Goal: Task Accomplishment & Management: Use online tool/utility

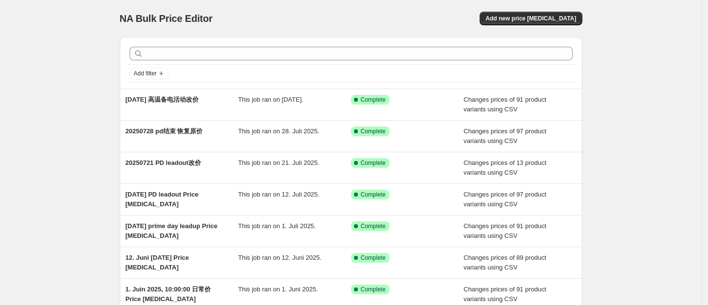
drag, startPoint x: 665, startPoint y: 132, endPoint x: 648, endPoint y: 163, distance: 34.7
click at [665, 132] on div "NA Bulk Price Editor. This page is ready NA Bulk Price Editor Add new price cha…" at bounding box center [351, 251] width 702 height 502
click at [610, 110] on div "NA Bulk Price Editor. This page is ready NA Bulk Price Editor Add new price cha…" at bounding box center [351, 251] width 702 height 502
click at [560, 15] on span "Add new price change job" at bounding box center [530, 19] width 91 height 8
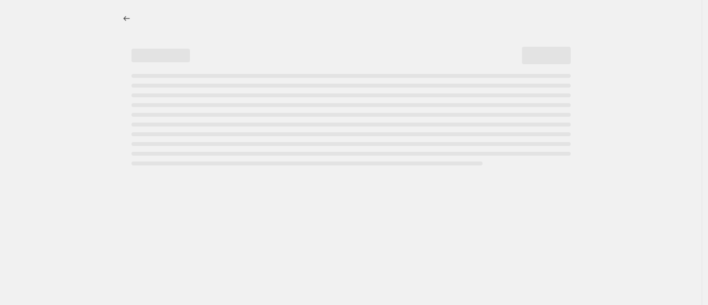
select select "percentage"
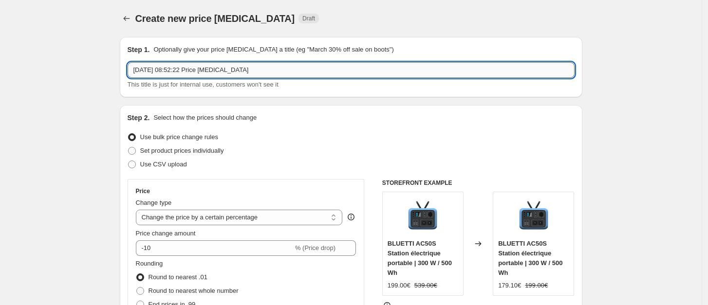
drag, startPoint x: 273, startPoint y: 70, endPoint x: 268, endPoint y: 65, distance: 6.9
click at [268, 65] on input "27. Aug. 2025, 08:52:22 Price change job" at bounding box center [351, 70] width 447 height 16
drag, startPoint x: 200, startPoint y: 68, endPoint x: 134, endPoint y: 67, distance: 65.7
click at [134, 67] on input "27. Aug. 2025, 08:52:22 Price change job" at bounding box center [351, 70] width 447 height 16
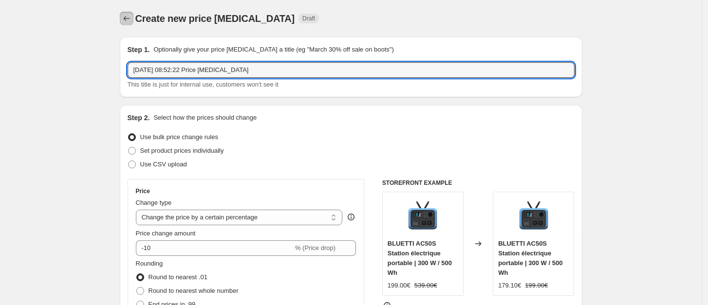
click at [129, 17] on icon "Price change jobs" at bounding box center [127, 19] width 10 height 10
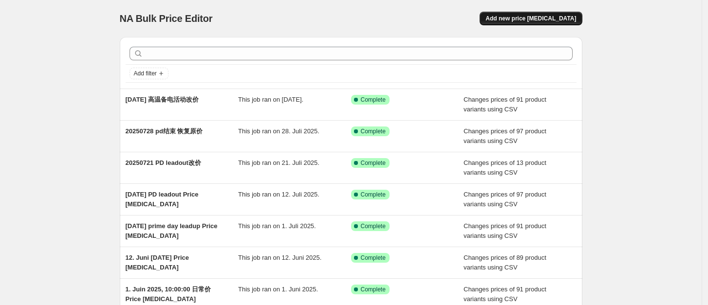
click at [550, 15] on span "Add new price change job" at bounding box center [530, 19] width 91 height 8
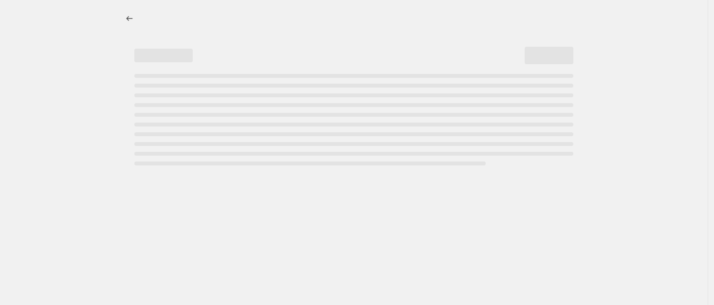
select select "percentage"
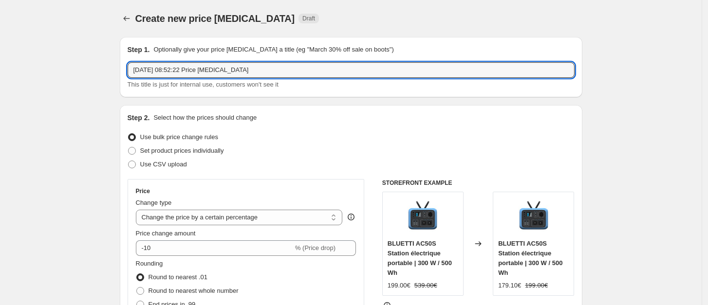
drag, startPoint x: 277, startPoint y: 74, endPoint x: 97, endPoint y: 63, distance: 179.5
type input "2025.8.28 高温备电促销结束改价"
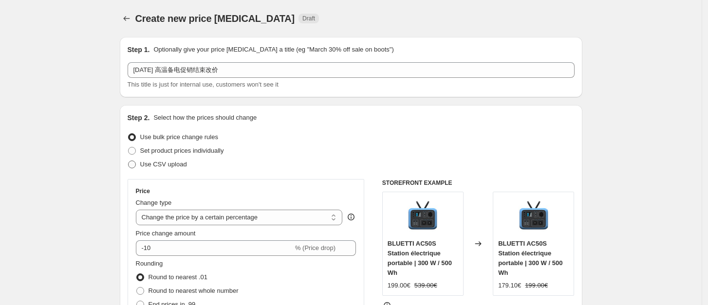
click at [165, 167] on span "Use CSV upload" at bounding box center [163, 164] width 47 height 7
click at [129, 161] on input "Use CSV upload" at bounding box center [128, 161] width 0 height 0
radio input "true"
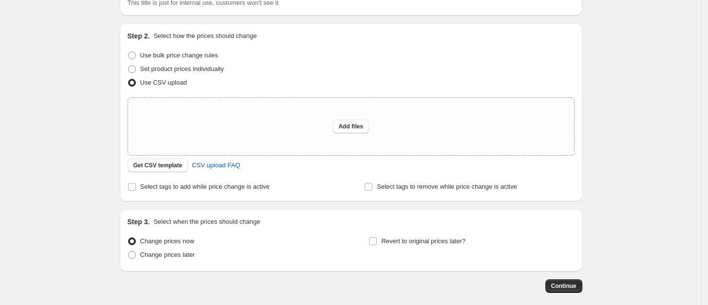
scroll to position [108, 0]
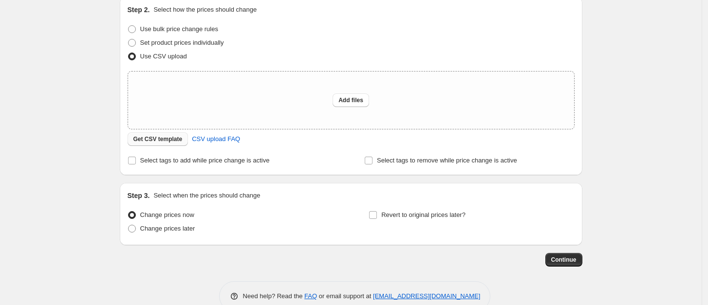
click at [180, 140] on span "Get CSV template" at bounding box center [157, 139] width 49 height 8
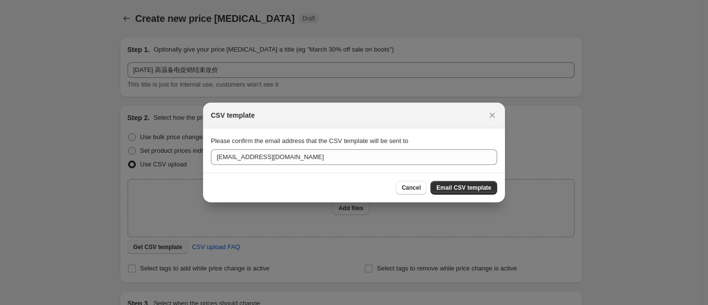
scroll to position [0, 0]
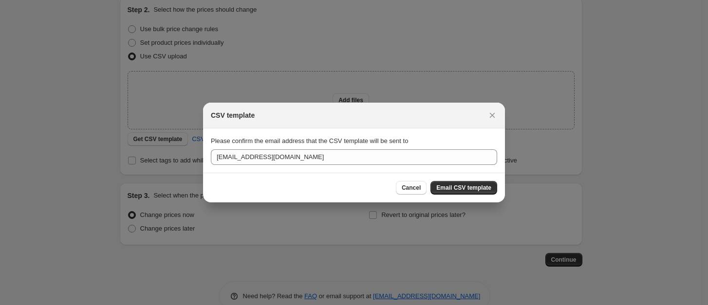
click at [315, 148] on div "Please confirm the email address that the CSV template will be sent to sale-fr@…" at bounding box center [354, 150] width 286 height 28
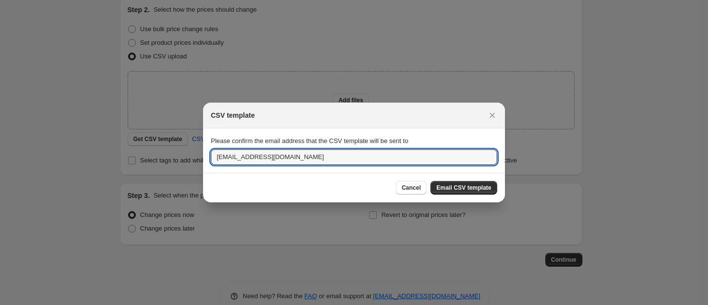
drag, startPoint x: 315, startPoint y: 152, endPoint x: 178, endPoint y: 151, distance: 136.8
paste input "ruiqing.chen@bluetti"
click at [304, 155] on input "ruiqing.chen@bluetti.com" at bounding box center [354, 157] width 286 height 16
type input "ruiqing.chen@bluetti.com"
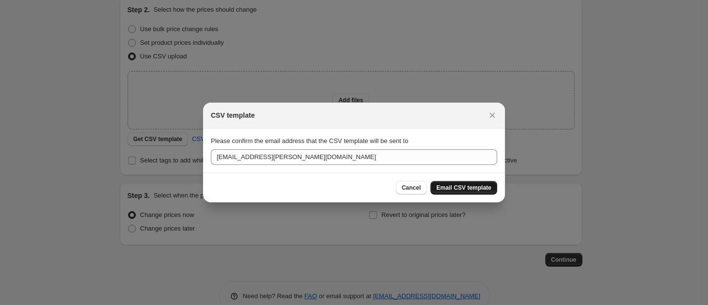
click at [454, 186] on span "Email CSV template" at bounding box center [463, 188] width 55 height 8
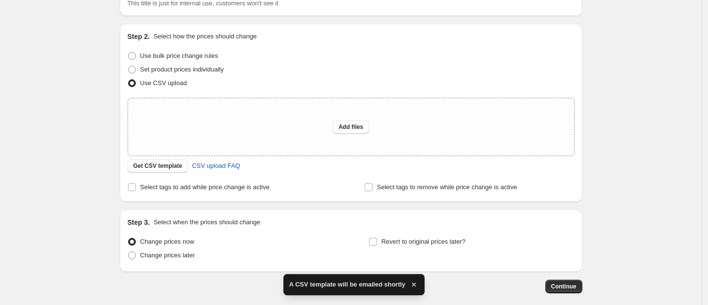
scroll to position [129, 0]
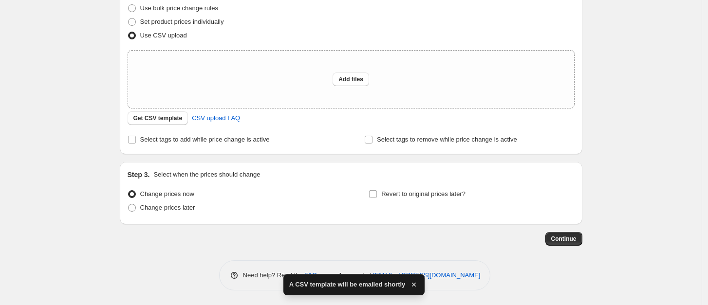
click at [662, 190] on div "Create new price change job. This page is ready Create new price change job Dra…" at bounding box center [351, 88] width 702 height 434
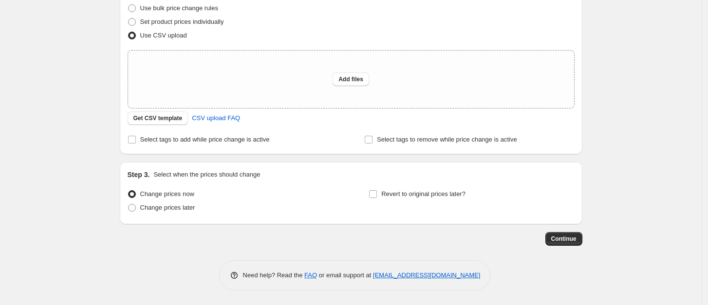
click at [639, 36] on div "Create new price change job. This page is ready Create new price change job Dra…" at bounding box center [351, 88] width 702 height 434
click at [343, 76] on span "Add files" at bounding box center [350, 79] width 25 height 8
type input "C:\fakepath\csv_template_user_11155.csv"
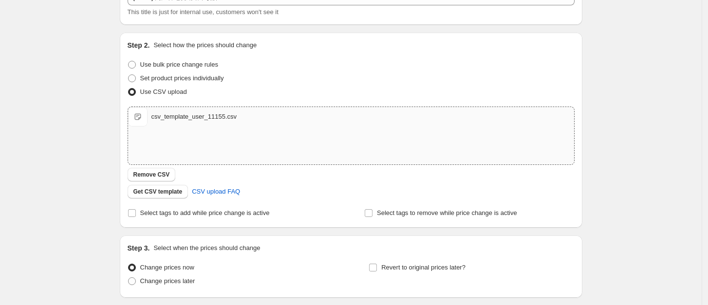
scroll to position [0, 0]
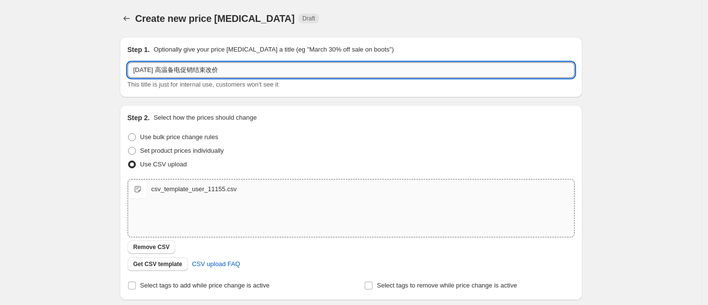
drag, startPoint x: 229, startPoint y: 70, endPoint x: 214, endPoint y: 70, distance: 14.6
click at [214, 70] on input "2025.8.28 高温备电促销结束改价" at bounding box center [351, 70] width 447 height 16
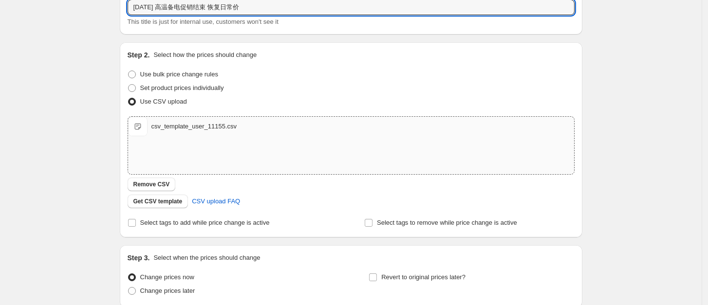
scroll to position [146, 0]
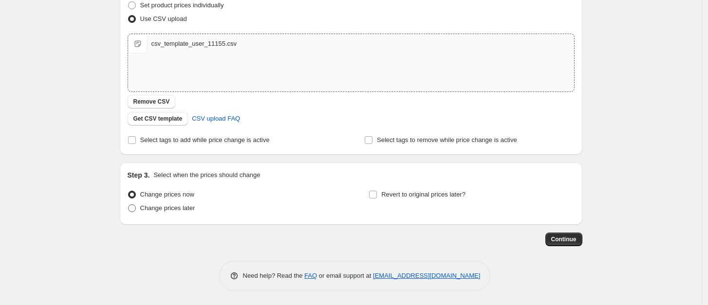
type input "2025.8.28 高温备电促销结束 恢复日常价"
click at [185, 213] on label "Change prices later" at bounding box center [162, 209] width 68 height 14
click at [129, 205] on input "Change prices later" at bounding box center [128, 205] width 0 height 0
radio input "true"
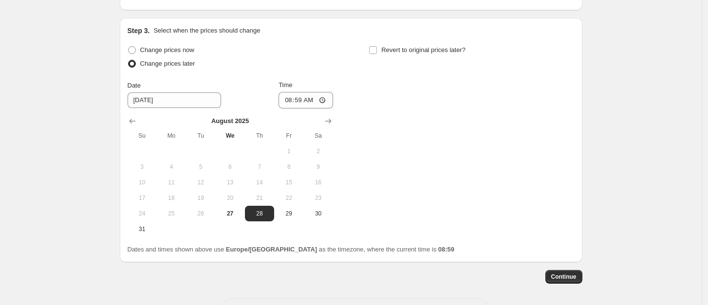
scroll to position [328, 0]
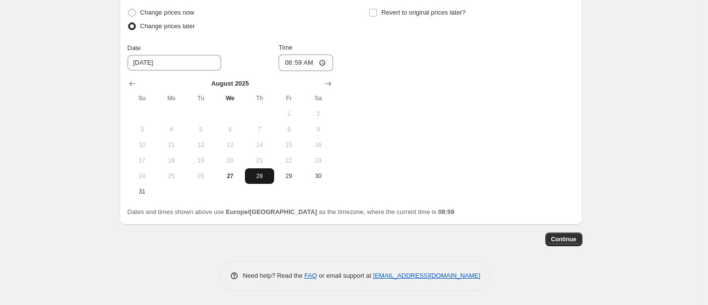
click at [261, 177] on span "28" at bounding box center [259, 176] width 21 height 8
click at [304, 63] on input "08:59" at bounding box center [306, 63] width 55 height 17
click at [313, 60] on input "02:59" at bounding box center [306, 63] width 55 height 17
click at [455, 146] on div "Change prices now Change prices later Date 8/28/2025 Time 02:00 August 2025 Su …" at bounding box center [351, 103] width 447 height 194
click at [304, 63] on input "02:00" at bounding box center [306, 63] width 55 height 17
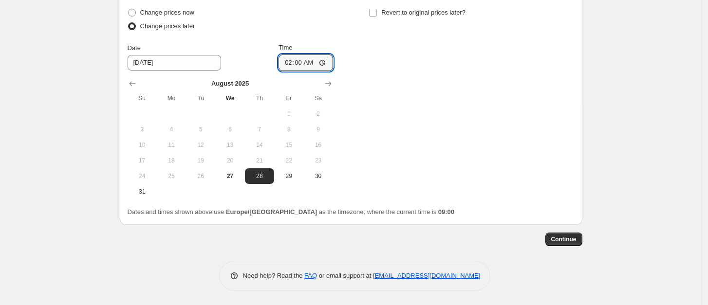
type input "04:00"
click at [409, 106] on div "Change prices now Change prices later Date 8/28/2025 Time 04:00 August 2025 Su …" at bounding box center [351, 103] width 447 height 194
click at [568, 239] on span "Continue" at bounding box center [563, 240] width 25 height 8
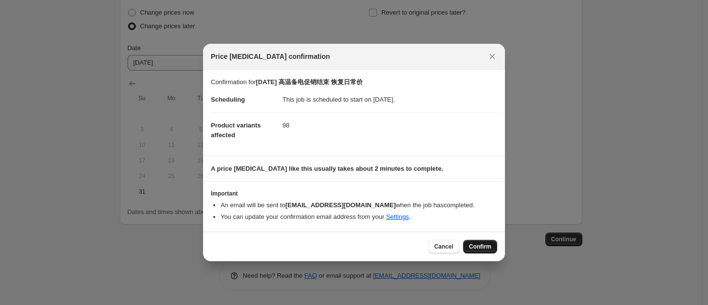
click at [484, 246] on span "Confirm" at bounding box center [480, 247] width 22 height 8
